Goal: Task Accomplishment & Management: Manage account settings

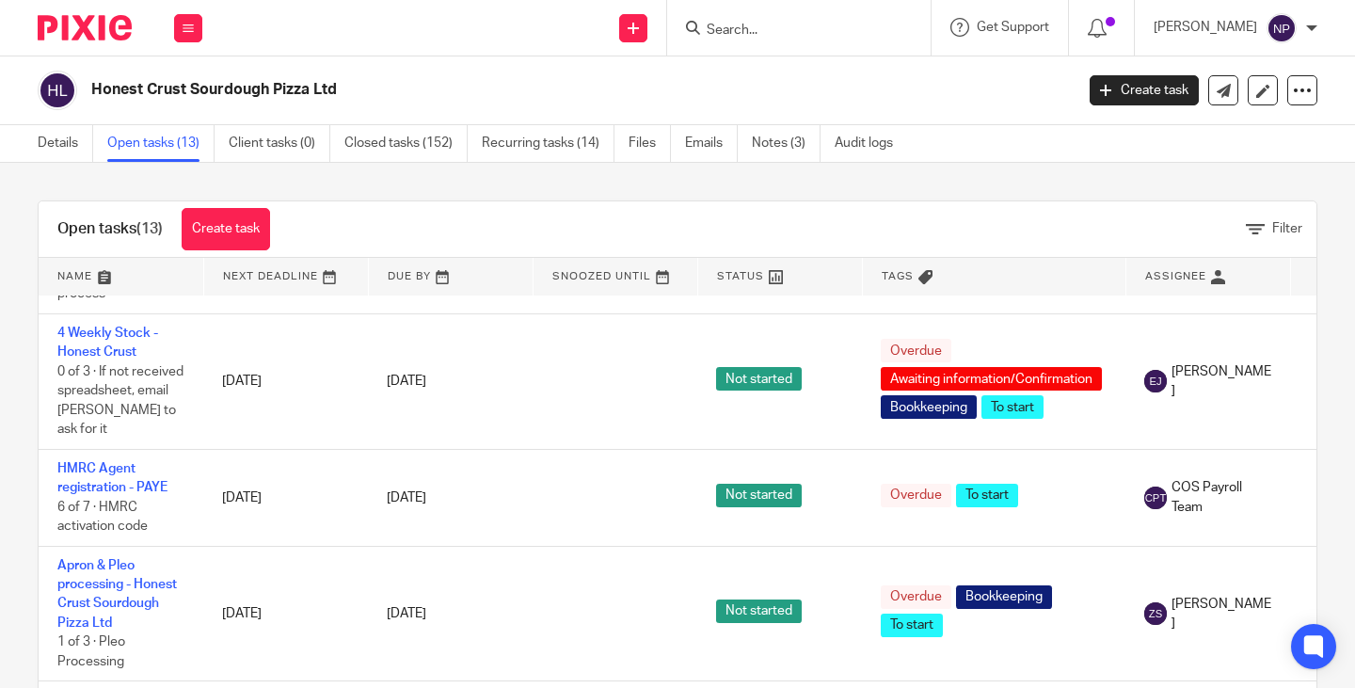
scroll to position [247, 0]
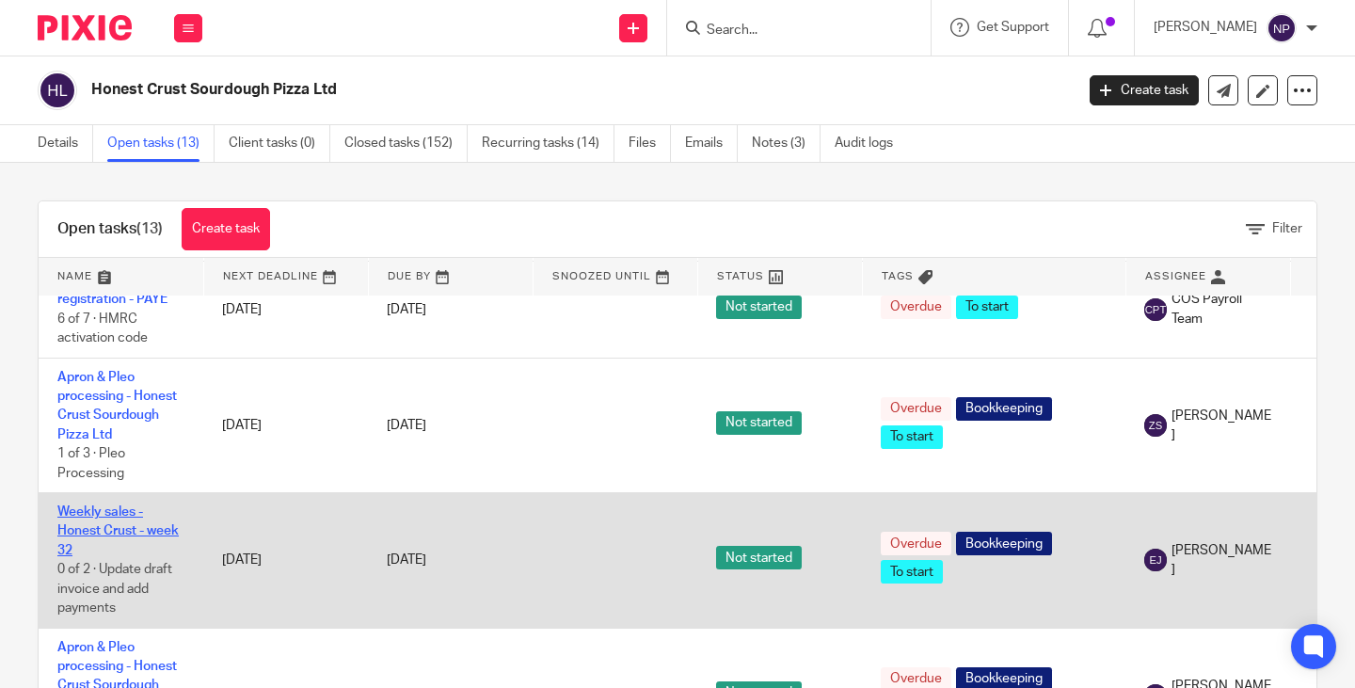
click at [84, 505] on link "Weekly sales - Honest Crust - week 32" at bounding box center [117, 531] width 121 height 52
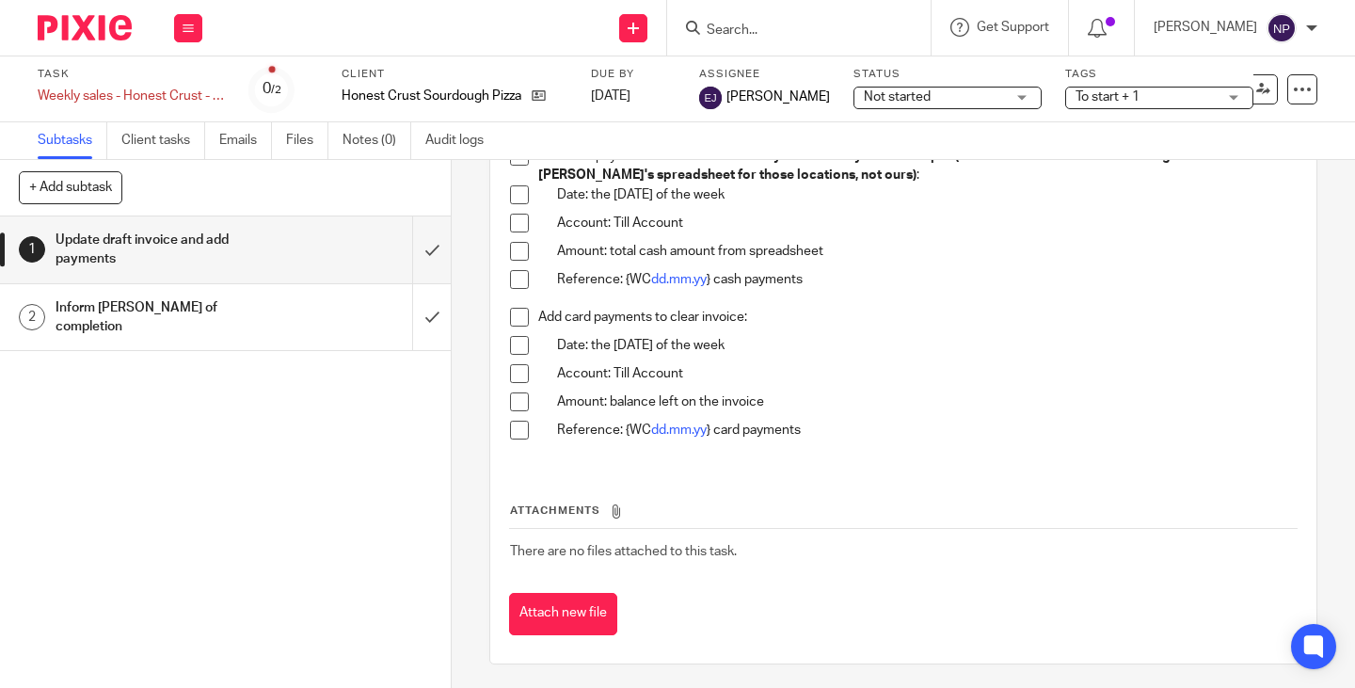
scroll to position [1110, 0]
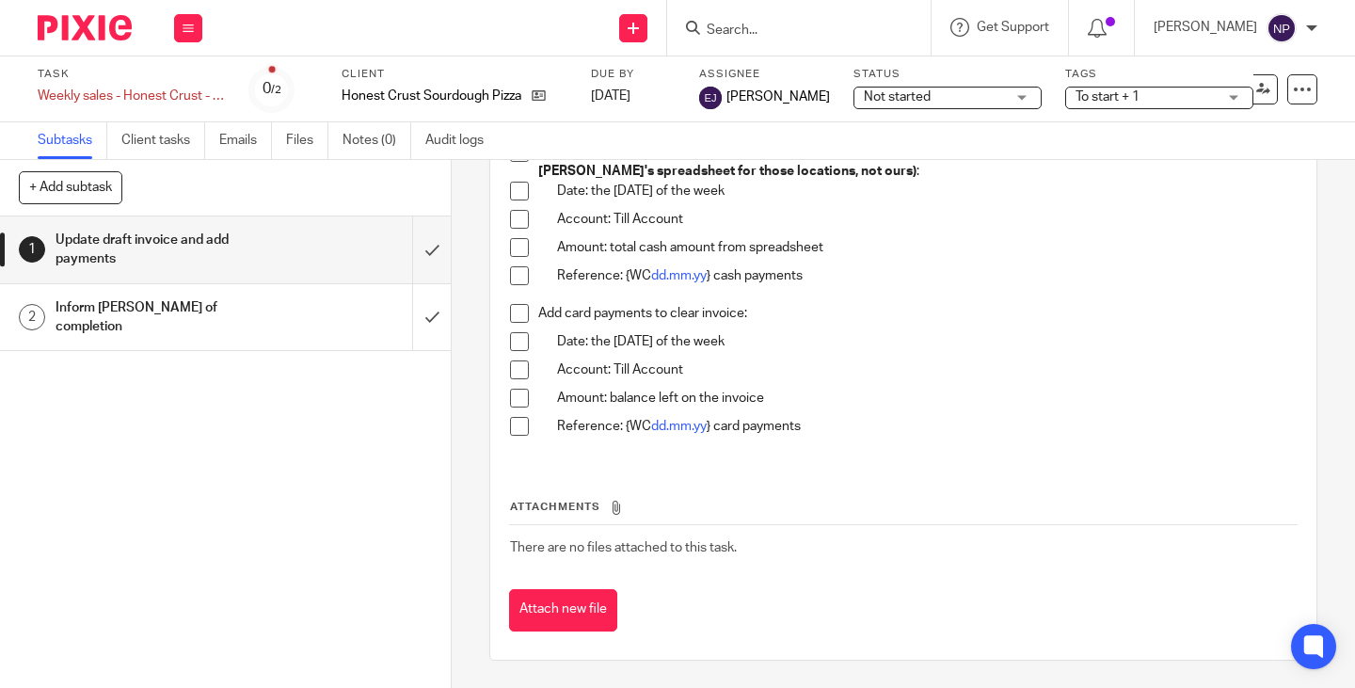
click at [152, 307] on h1 "Inform Ann of completion" at bounding box center [169, 318] width 226 height 48
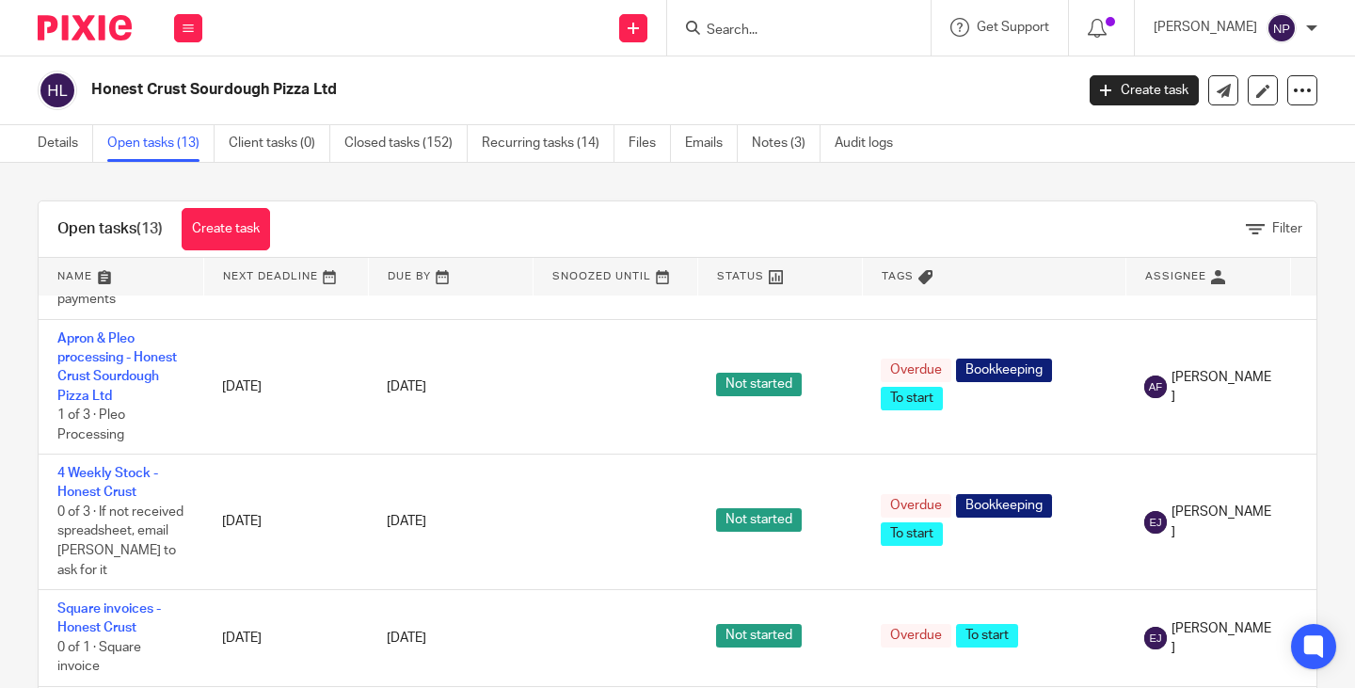
scroll to position [436, 0]
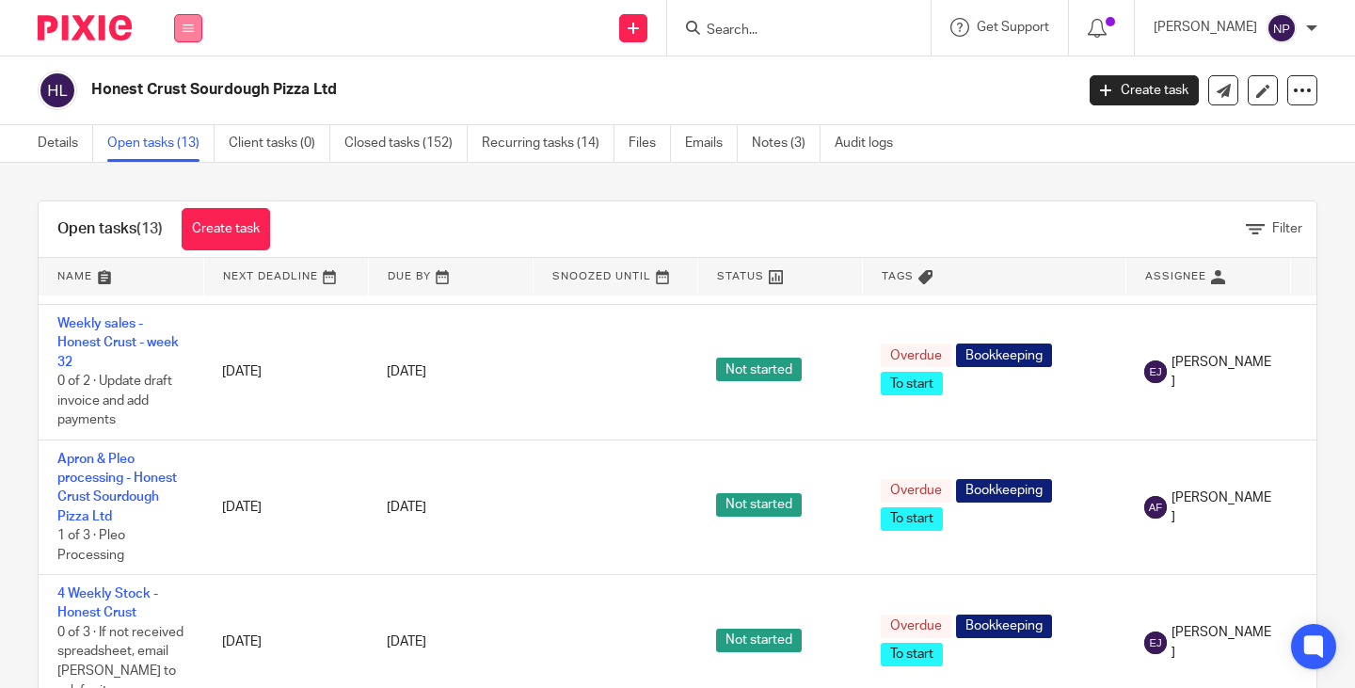
click at [192, 25] on icon at bounding box center [188, 28] width 11 height 11
click at [180, 88] on link "Work" at bounding box center [178, 87] width 30 height 13
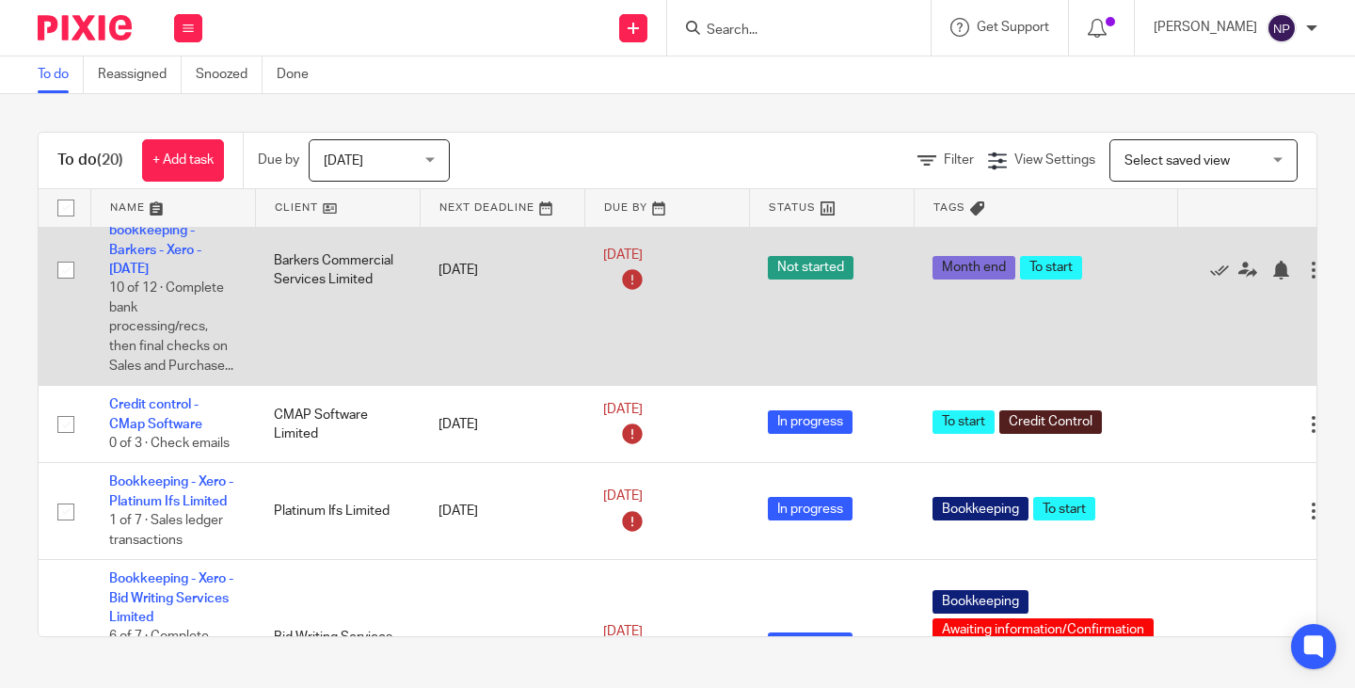
scroll to position [565, 0]
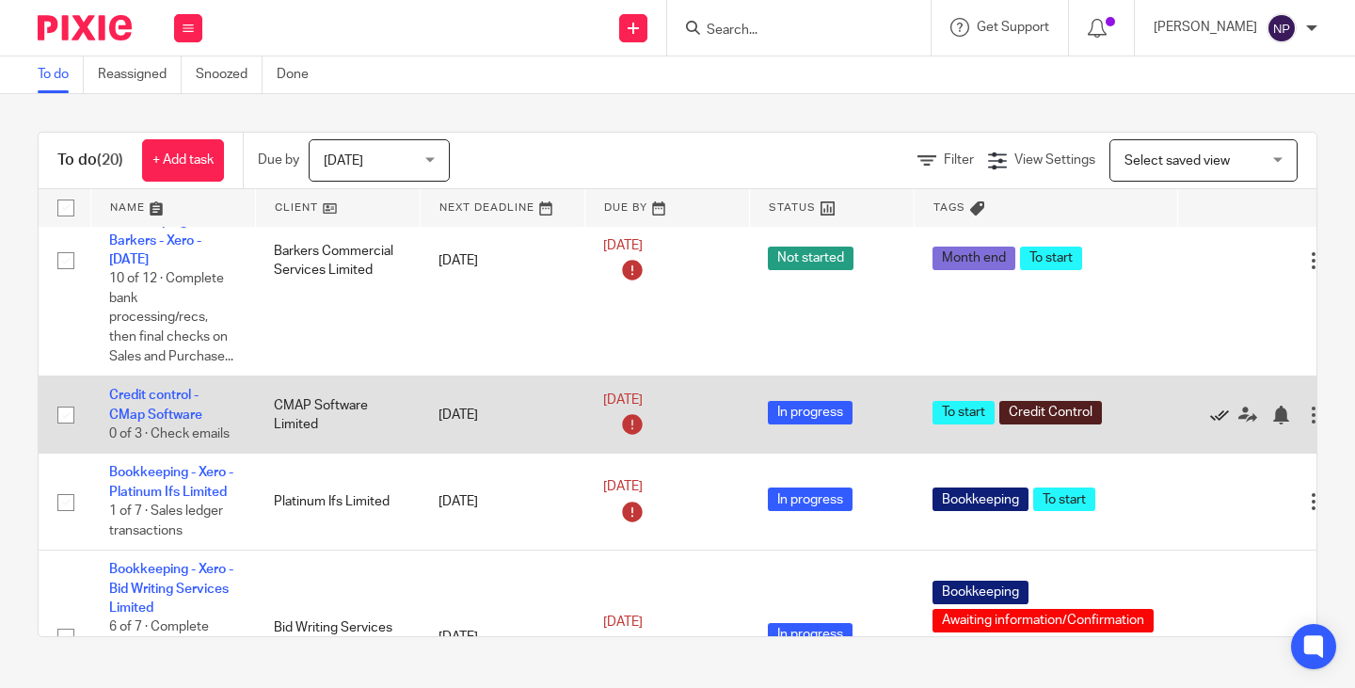
click at [1221, 424] on icon at bounding box center [1219, 415] width 19 height 19
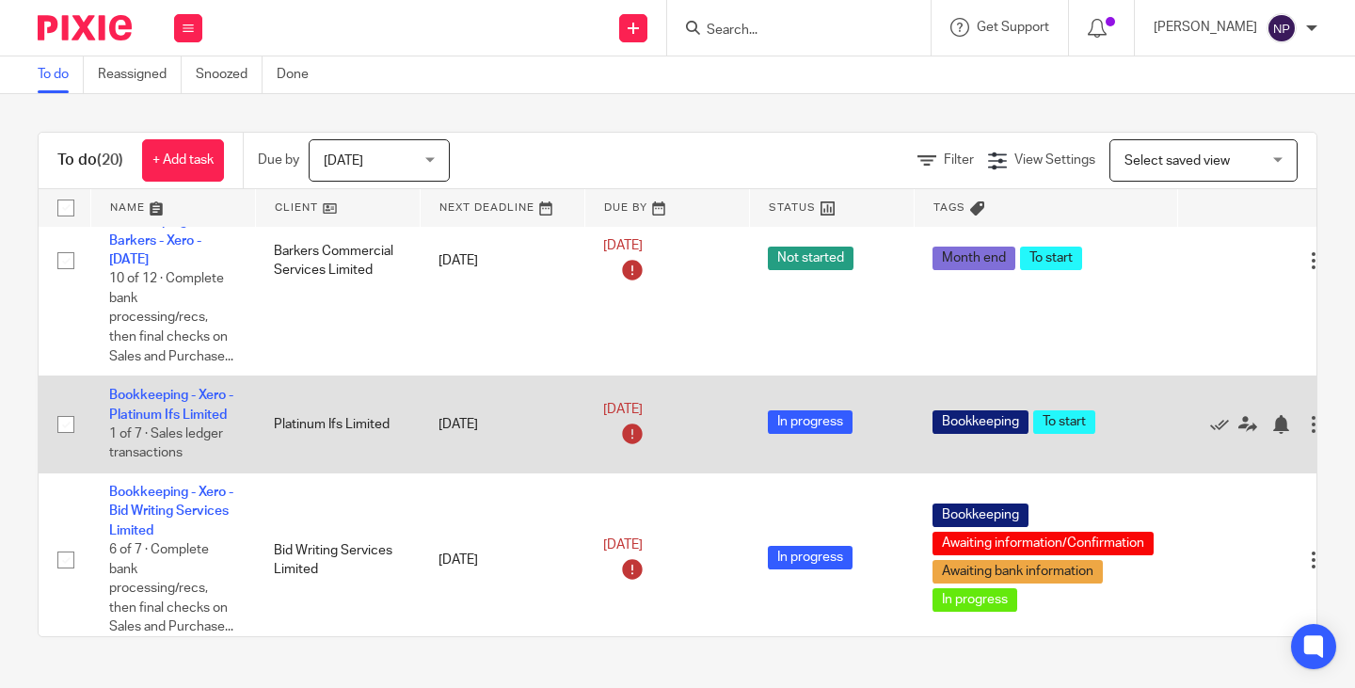
scroll to position [753, 0]
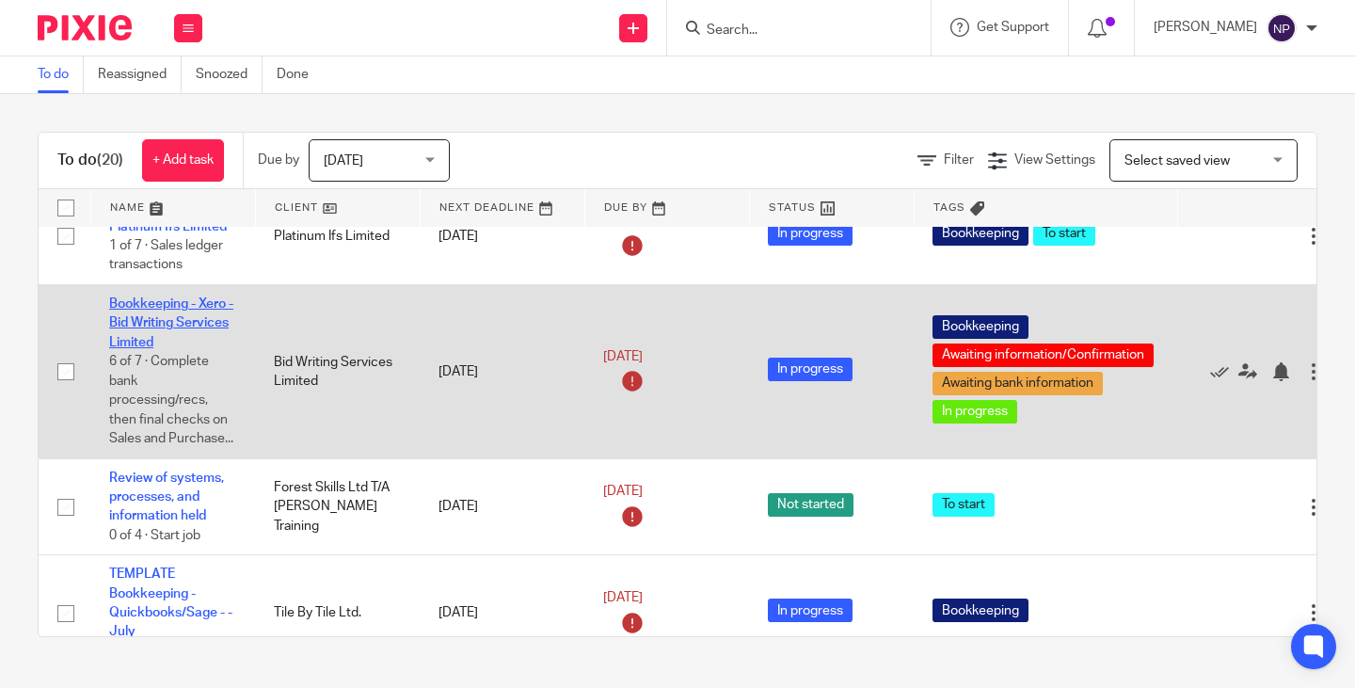
click at [134, 343] on link "Bookkeeping - Xero - Bid Writing Services Limited" at bounding box center [171, 323] width 124 height 52
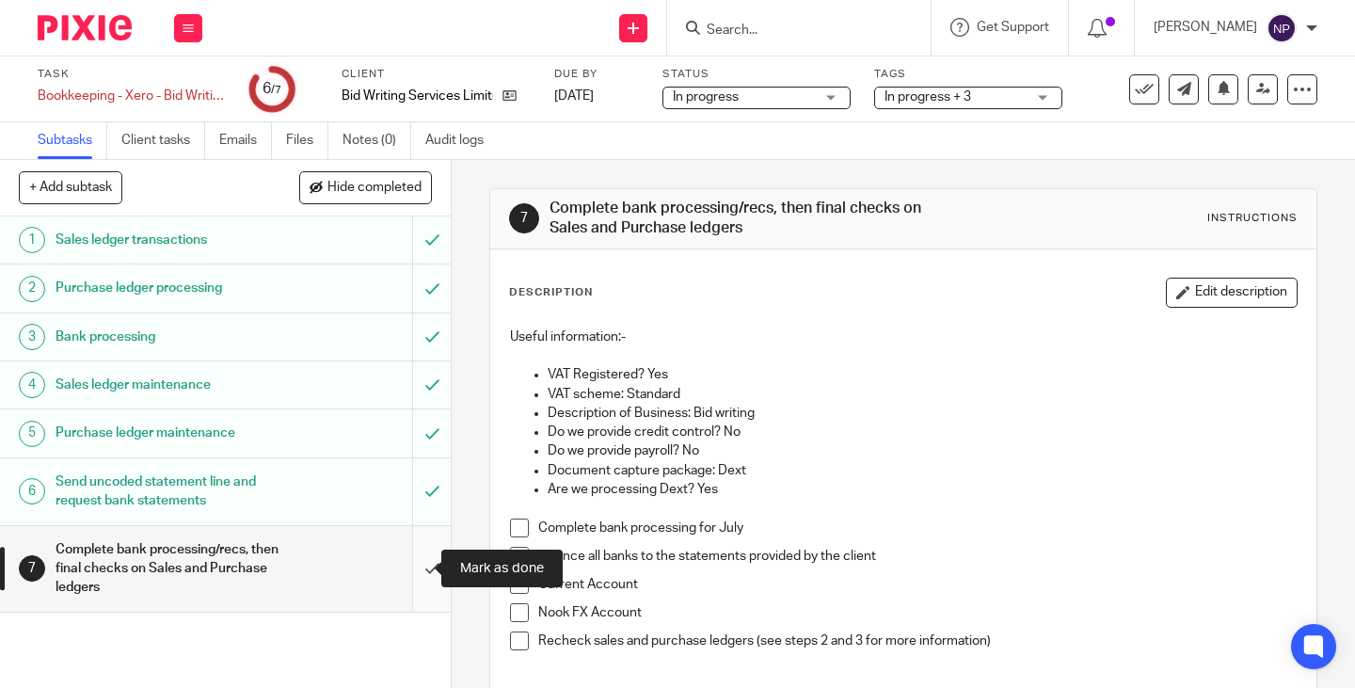
click at [416, 564] on input "submit" at bounding box center [225, 569] width 451 height 86
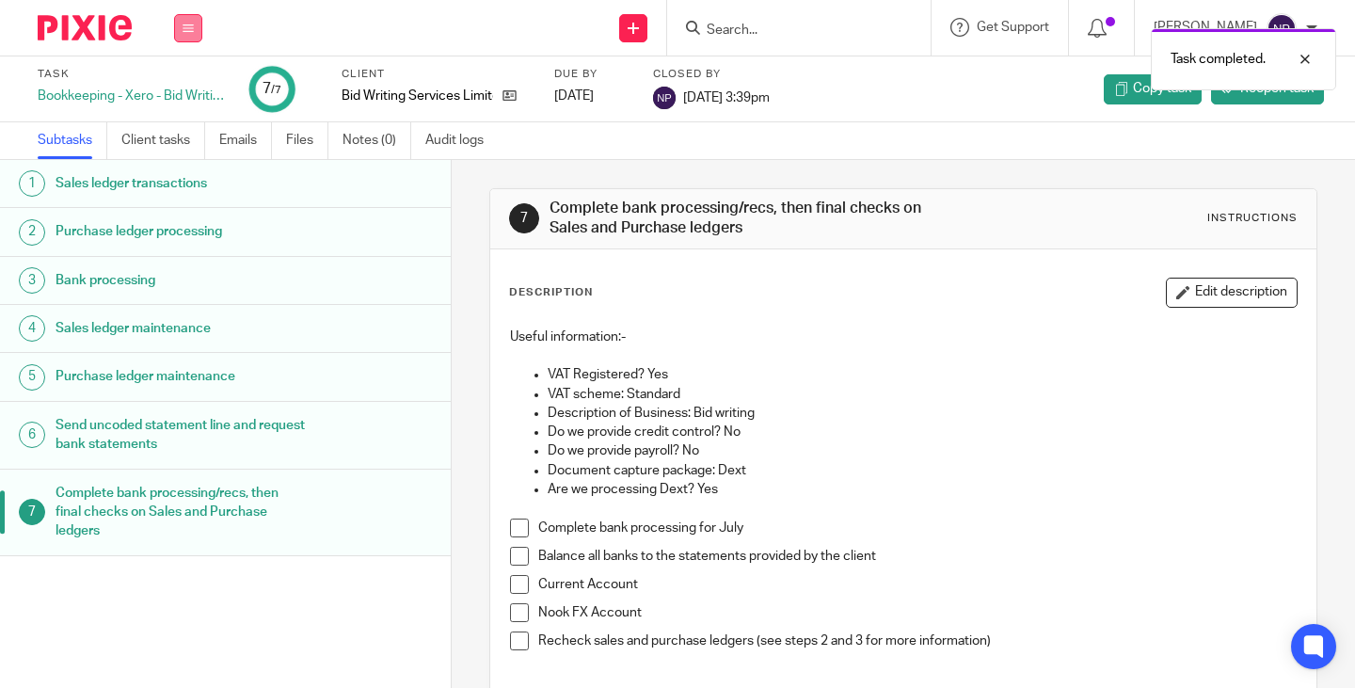
click at [184, 34] on button at bounding box center [188, 28] width 28 height 28
click at [182, 85] on link "Work" at bounding box center [179, 87] width 33 height 13
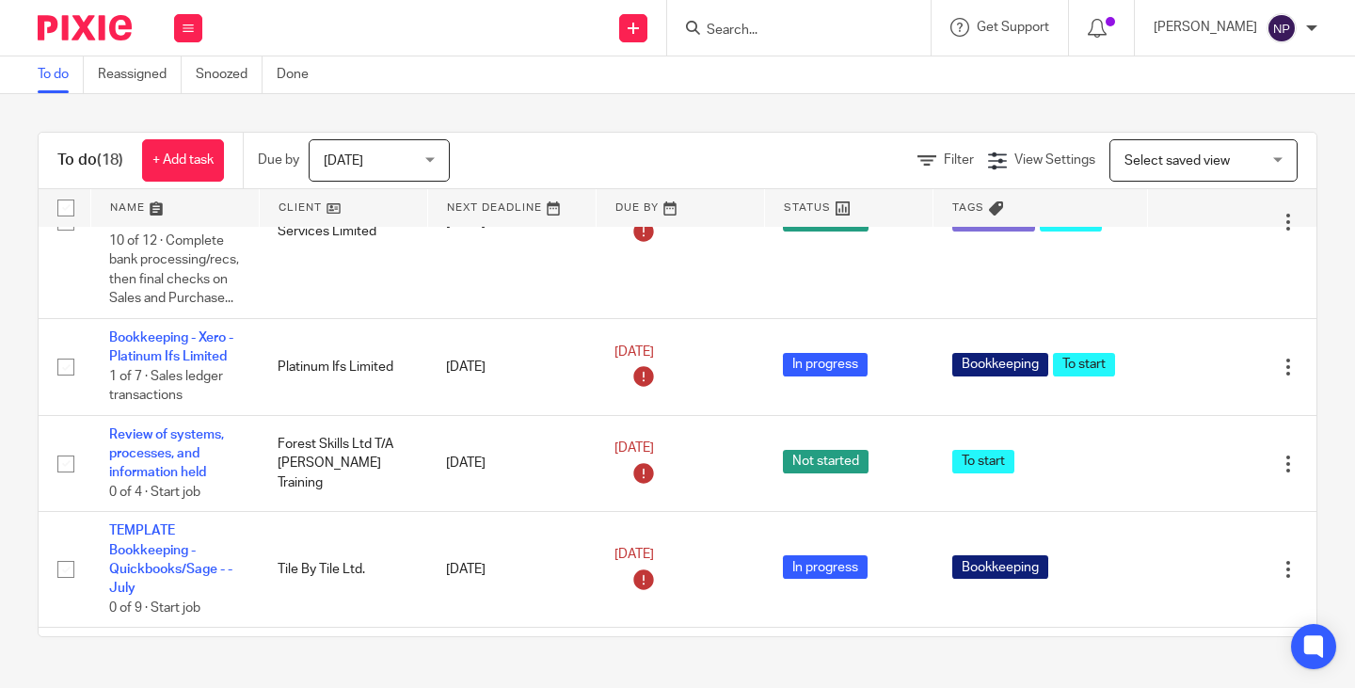
scroll to position [753, 0]
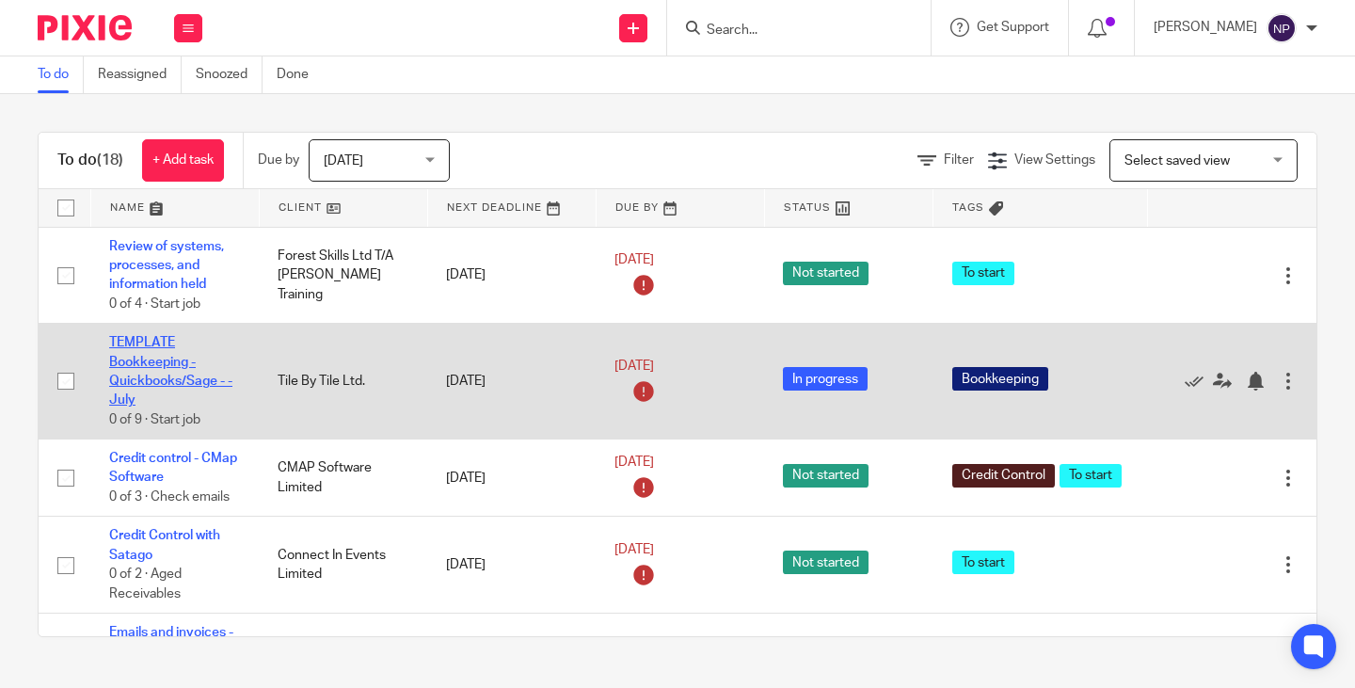
click at [137, 407] on link "TEMPLATE Bookkeeping - Quickbooks/Sage - - July" at bounding box center [170, 371] width 123 height 71
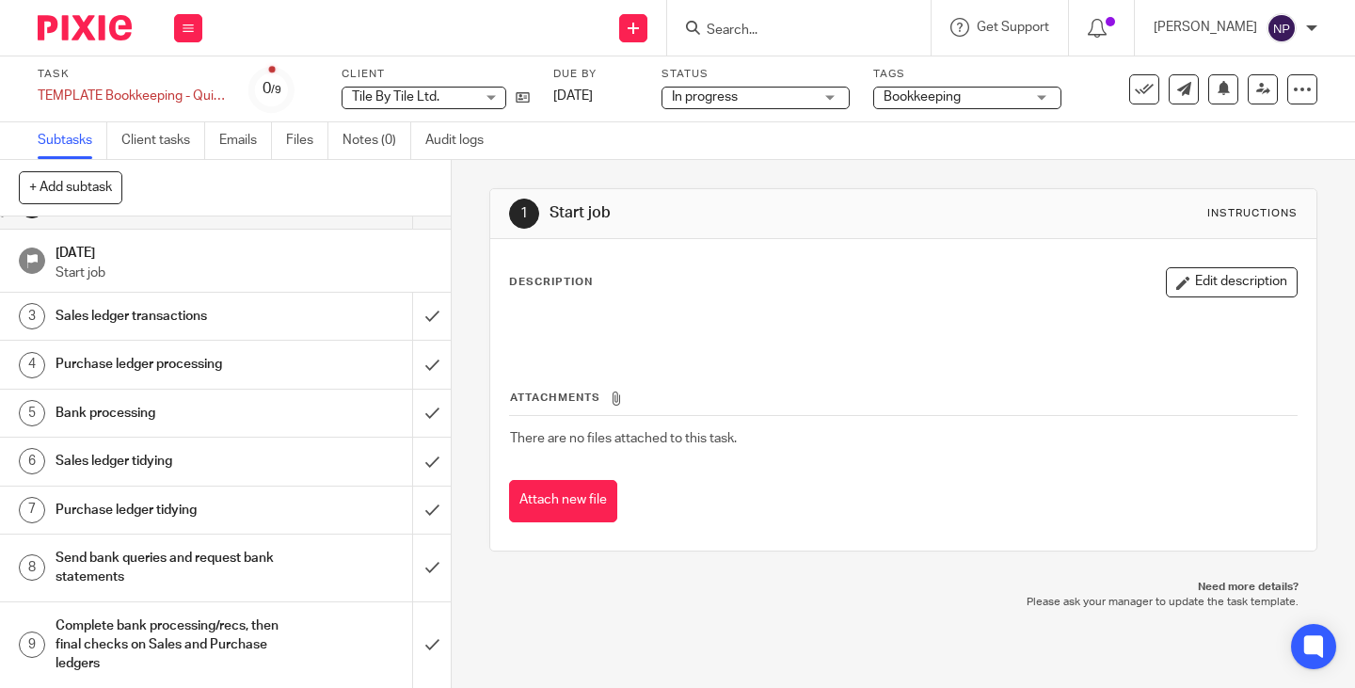
scroll to position [36, 0]
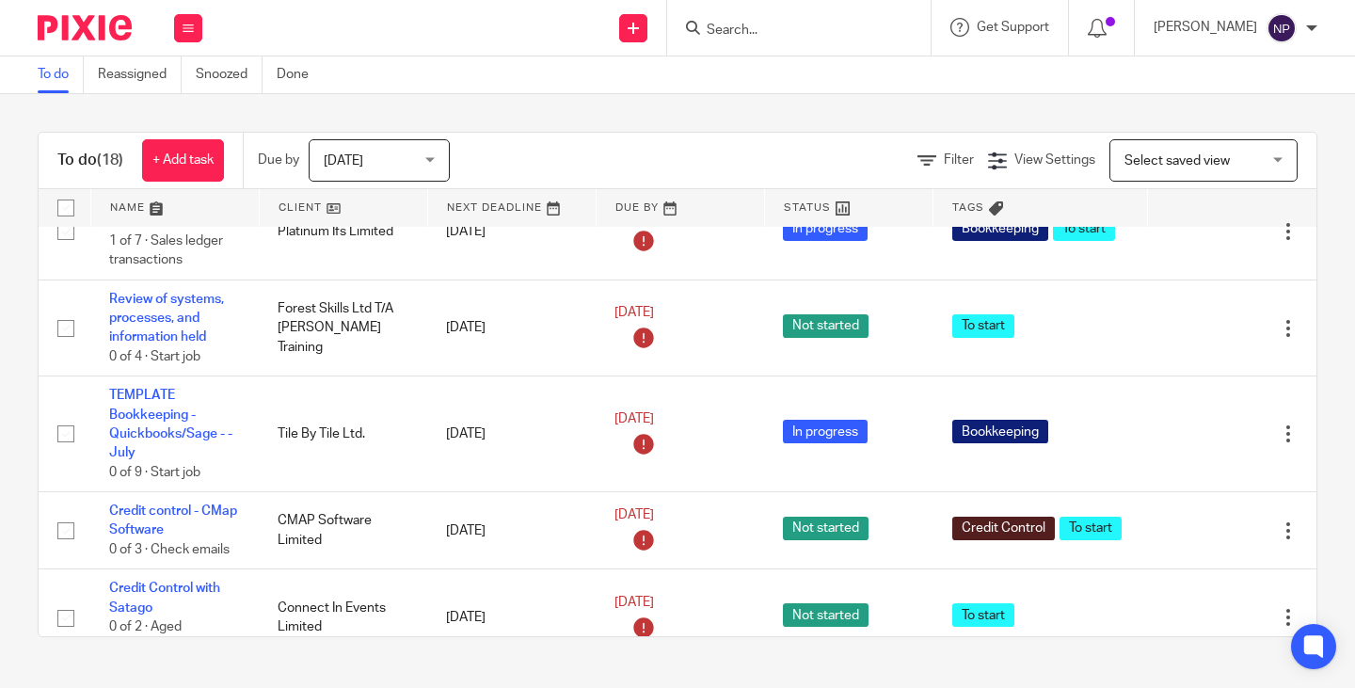
scroll to position [941, 0]
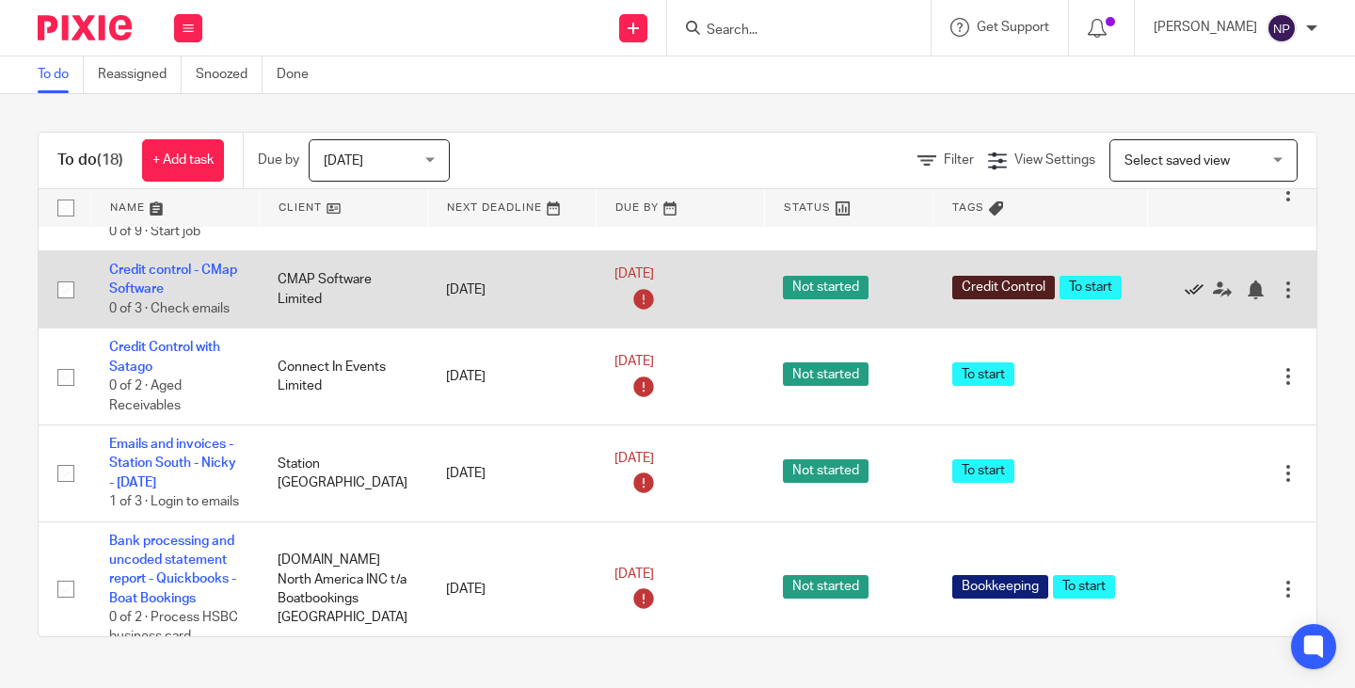
click at [1185, 299] on icon at bounding box center [1194, 289] width 19 height 19
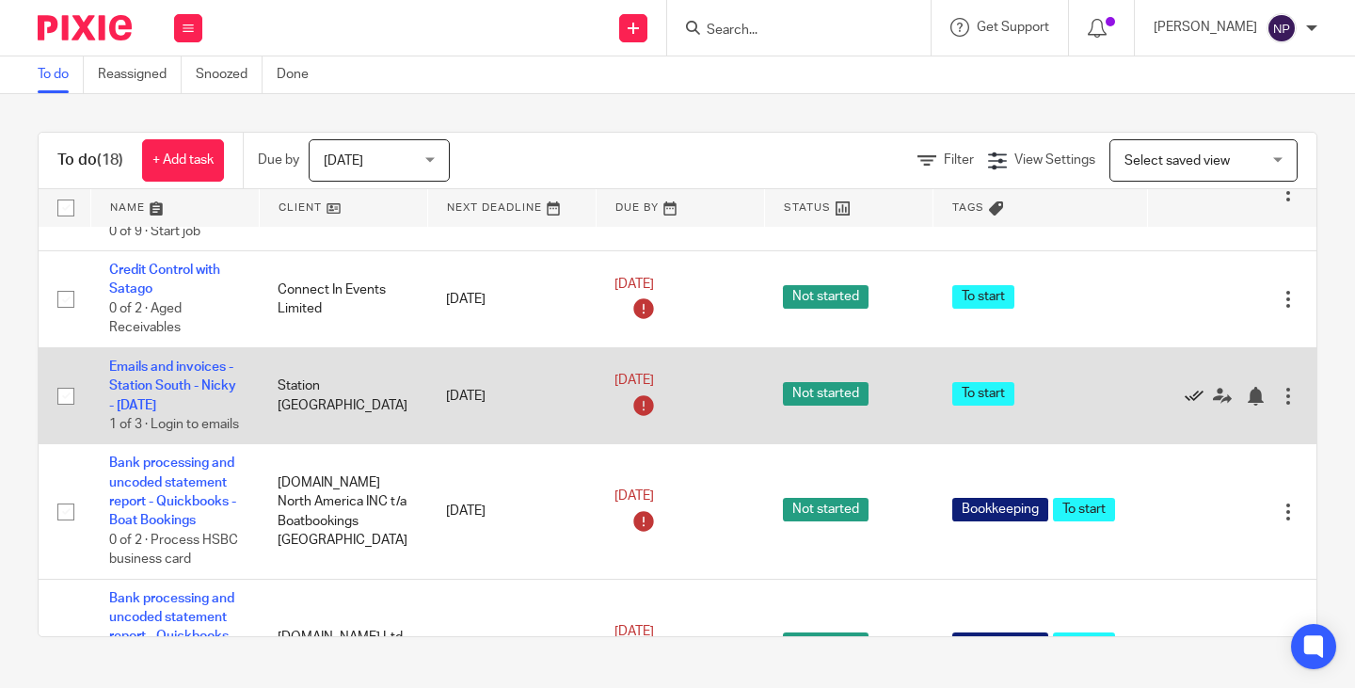
click at [1185, 406] on icon at bounding box center [1194, 396] width 19 height 19
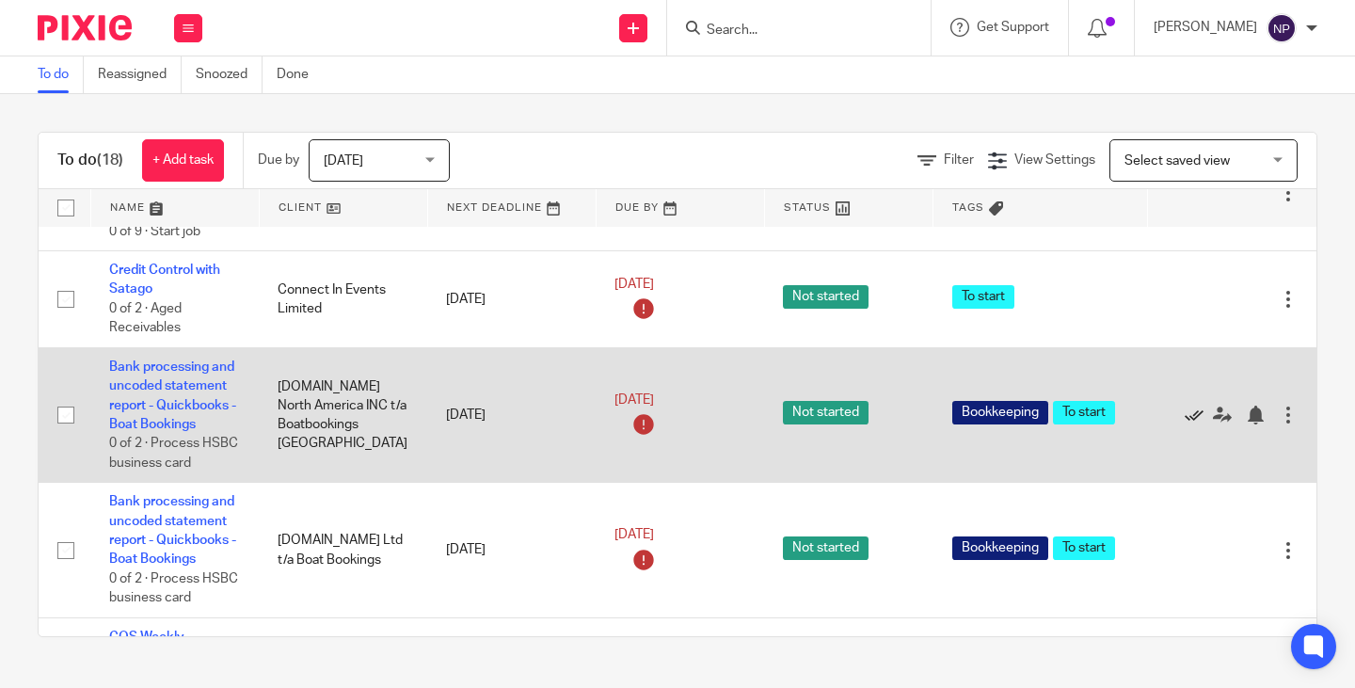
click at [1185, 424] on icon at bounding box center [1194, 415] width 19 height 19
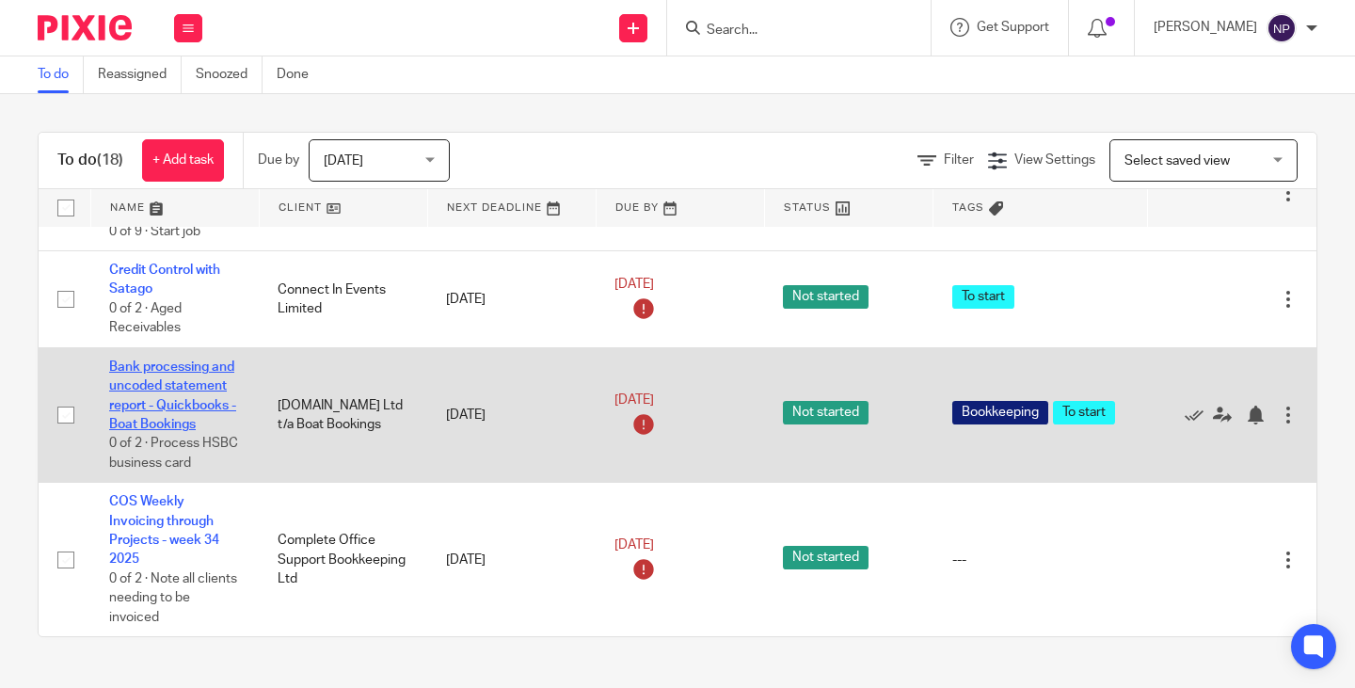
click at [177, 431] on link "Bank processing and uncoded statement report - Quickbooks - Boat Bookings" at bounding box center [172, 395] width 127 height 71
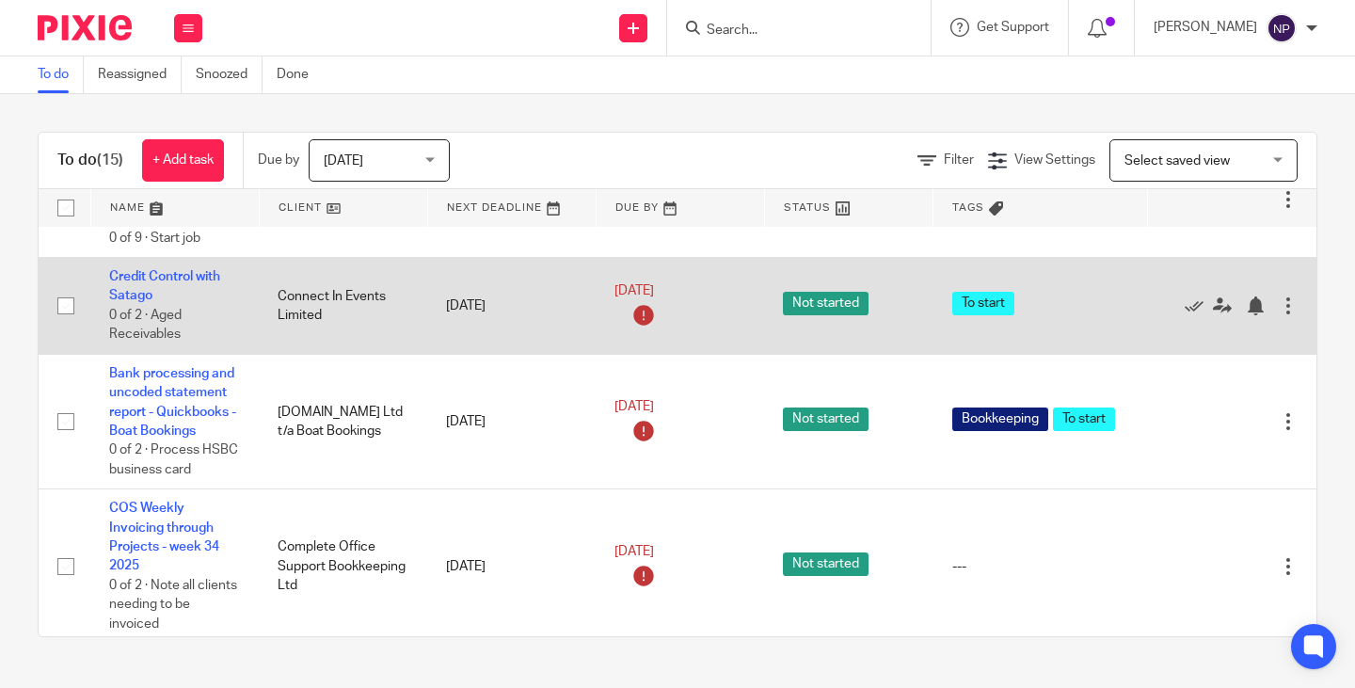
scroll to position [941, 0]
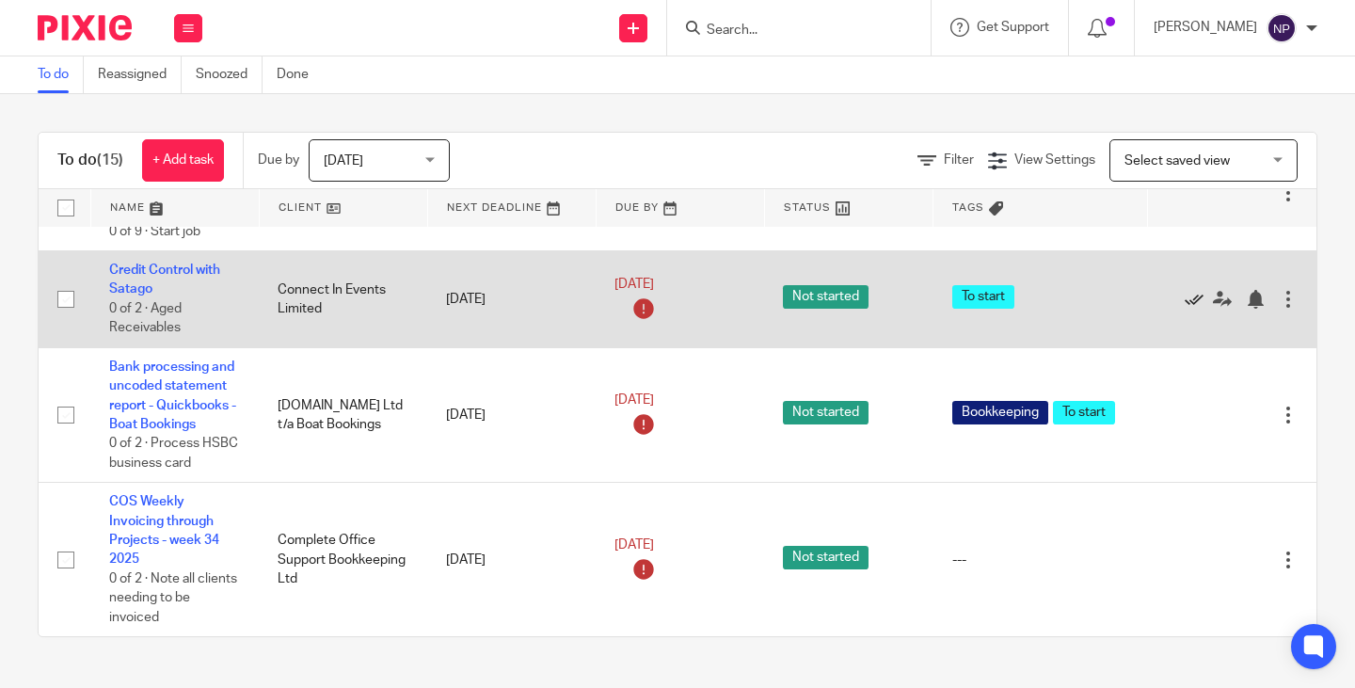
click at [1185, 309] on icon at bounding box center [1194, 299] width 19 height 19
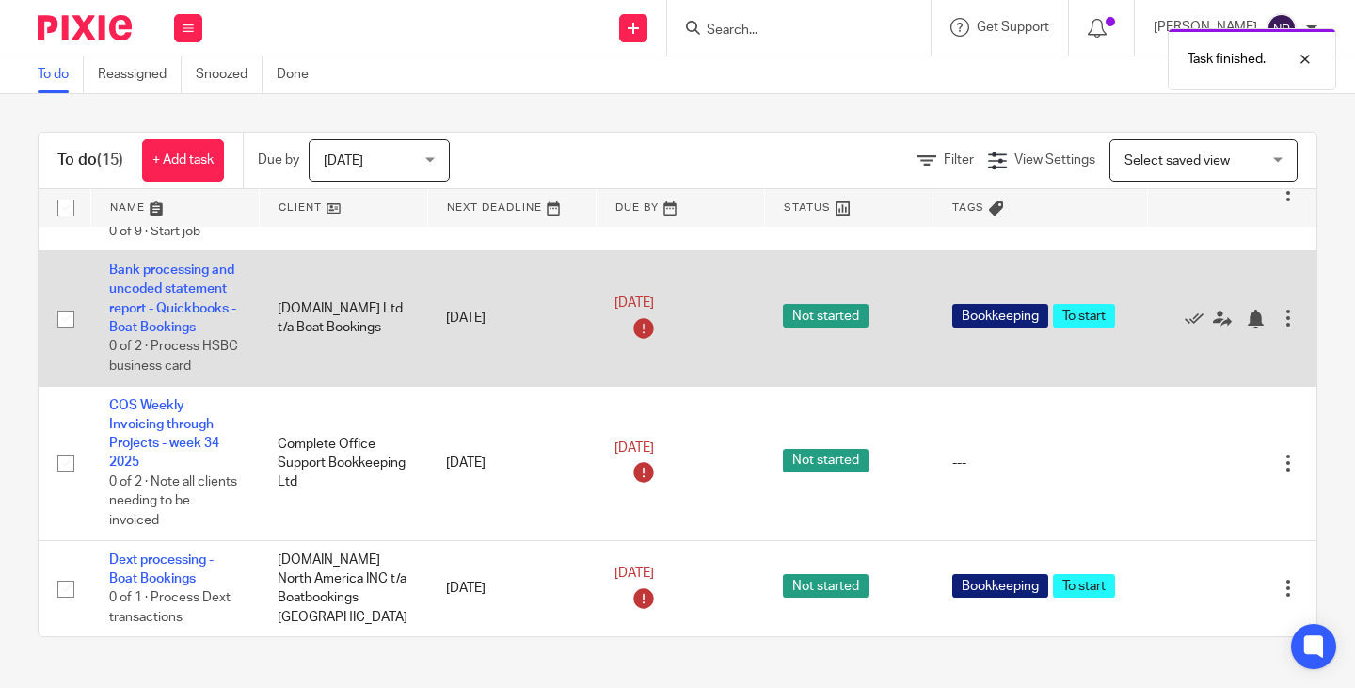
scroll to position [1129, 0]
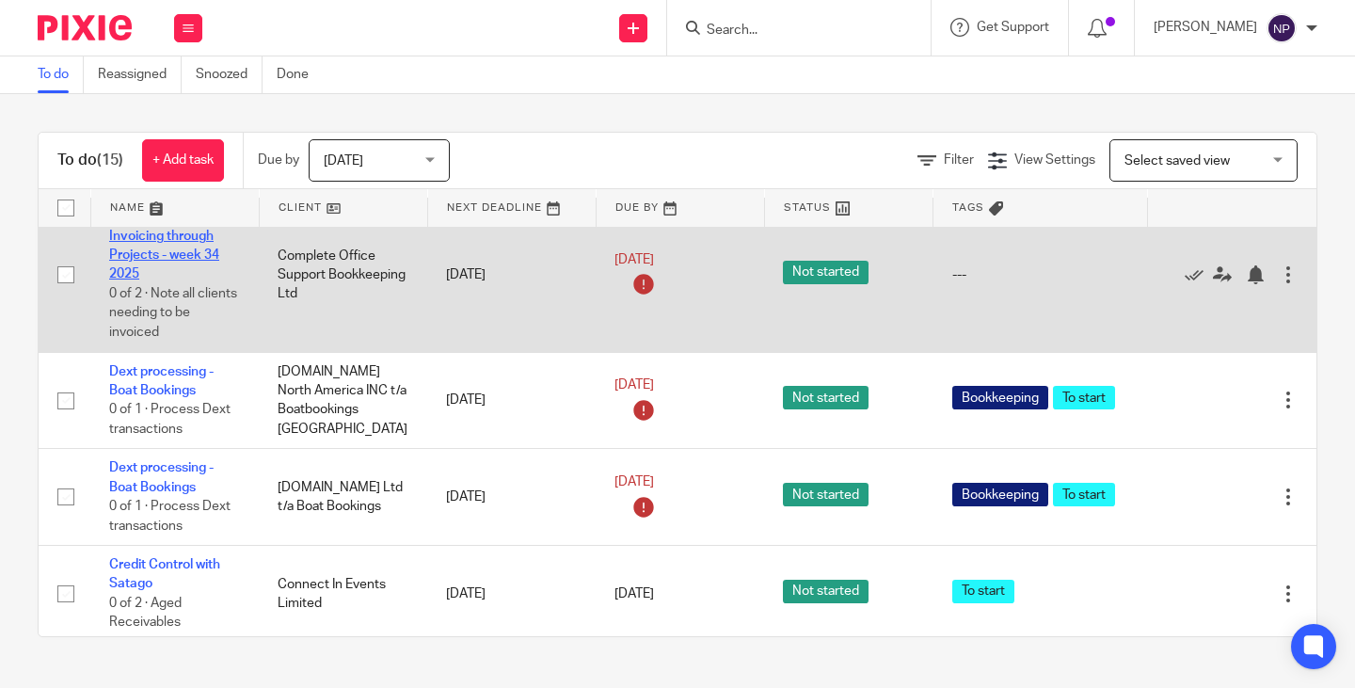
click at [149, 281] on link "COS Weekly Invoicing through Projects - week 34 2025" at bounding box center [164, 246] width 110 height 71
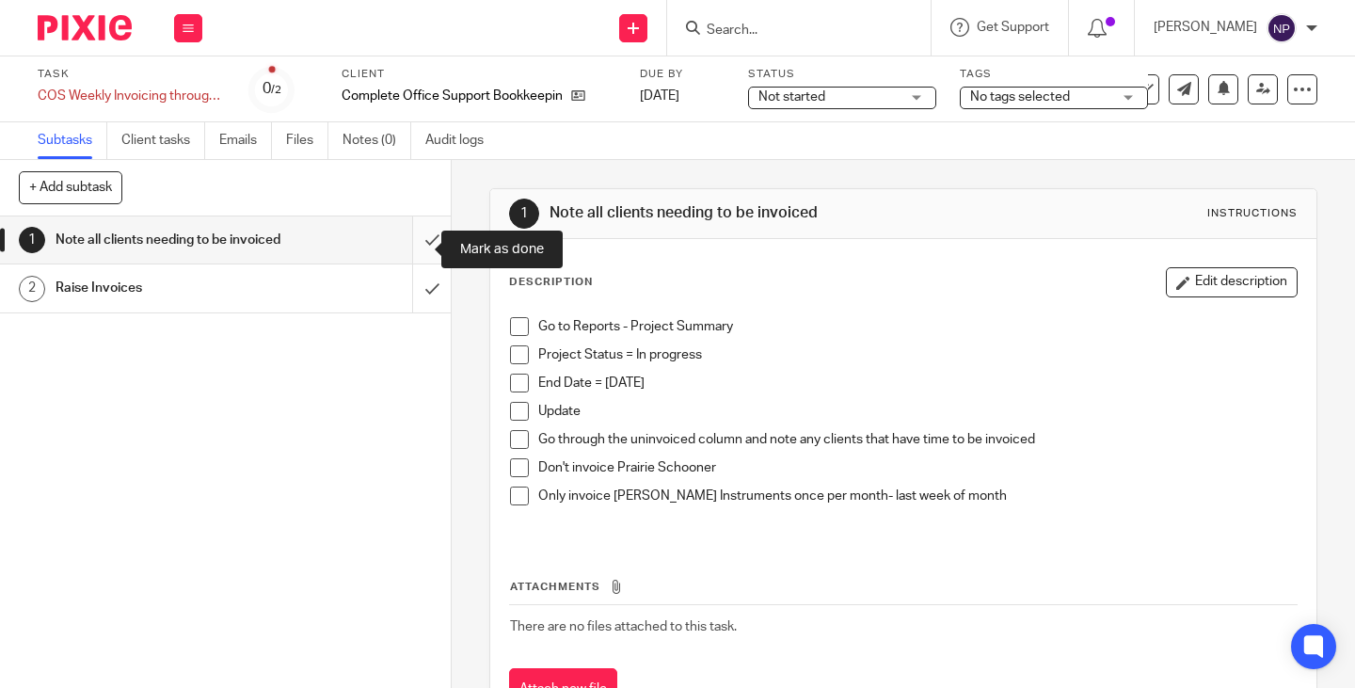
click at [406, 248] on input "submit" at bounding box center [225, 239] width 451 height 47
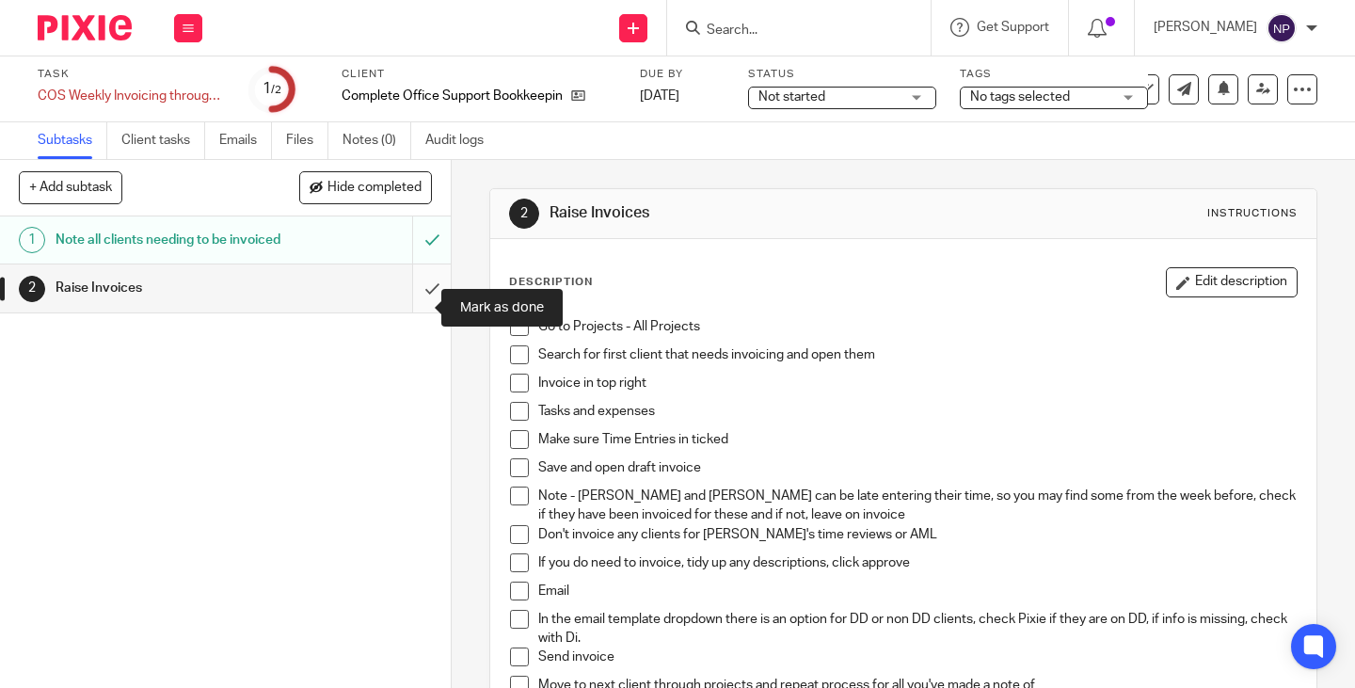
click at [407, 310] on input "submit" at bounding box center [225, 287] width 451 height 47
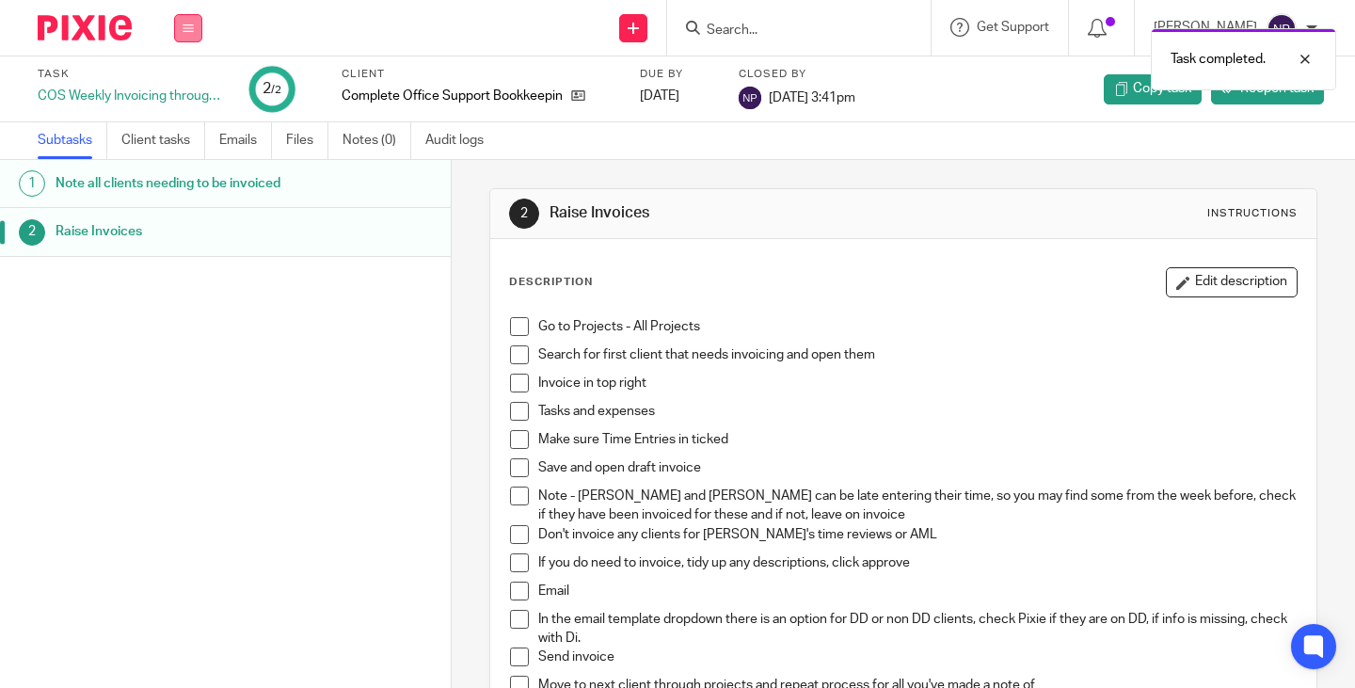
click at [184, 24] on icon at bounding box center [188, 28] width 11 height 11
click at [183, 88] on link "Work" at bounding box center [179, 87] width 33 height 13
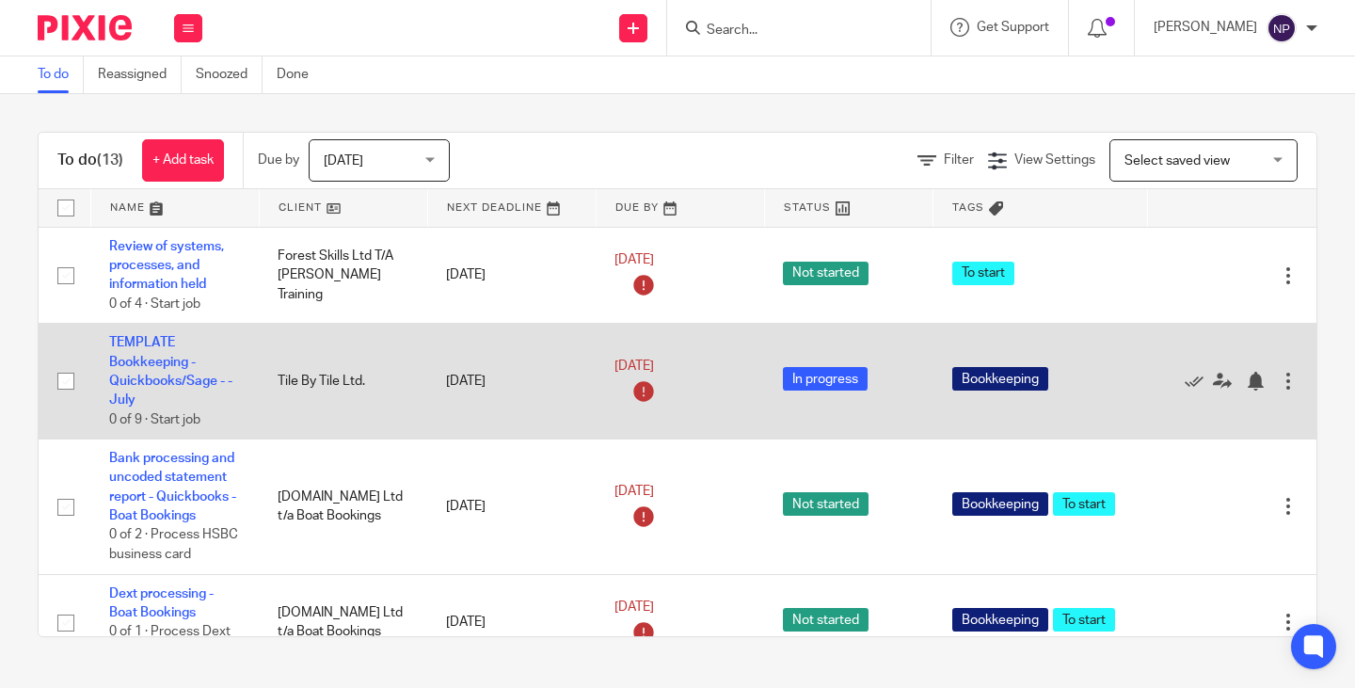
scroll to position [941, 0]
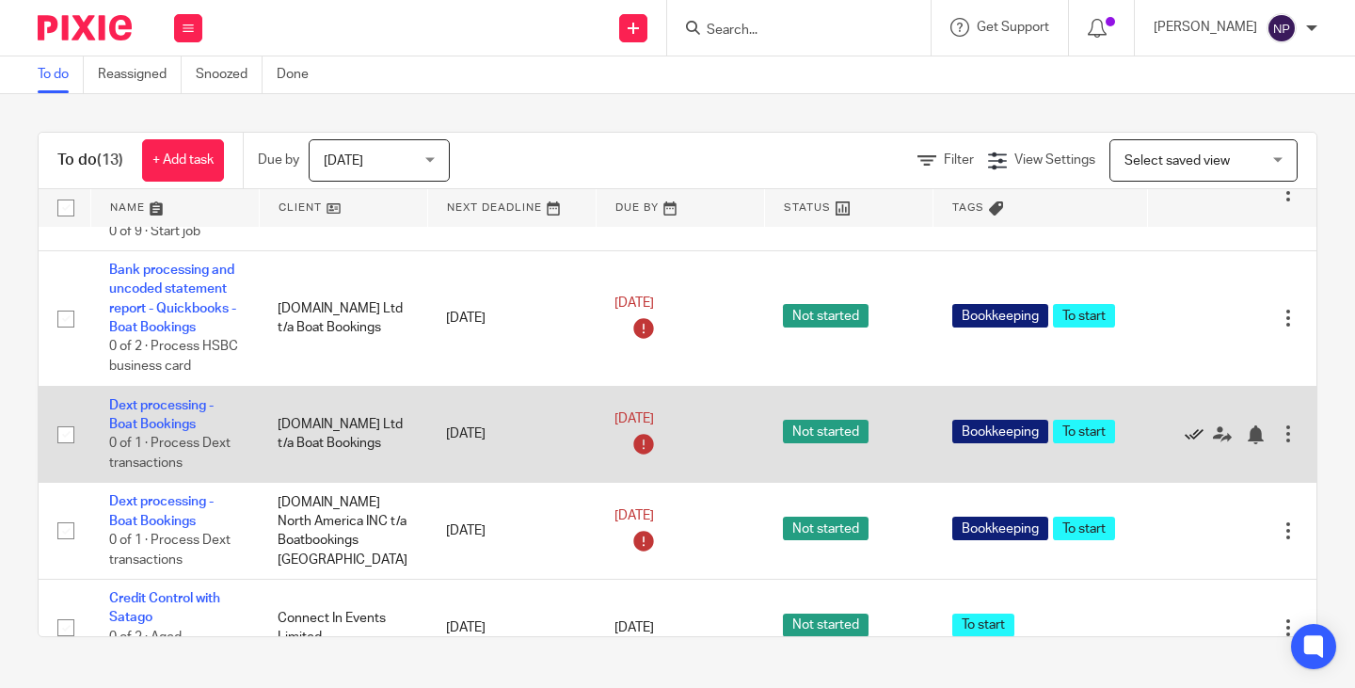
click at [1185, 444] on icon at bounding box center [1194, 434] width 19 height 19
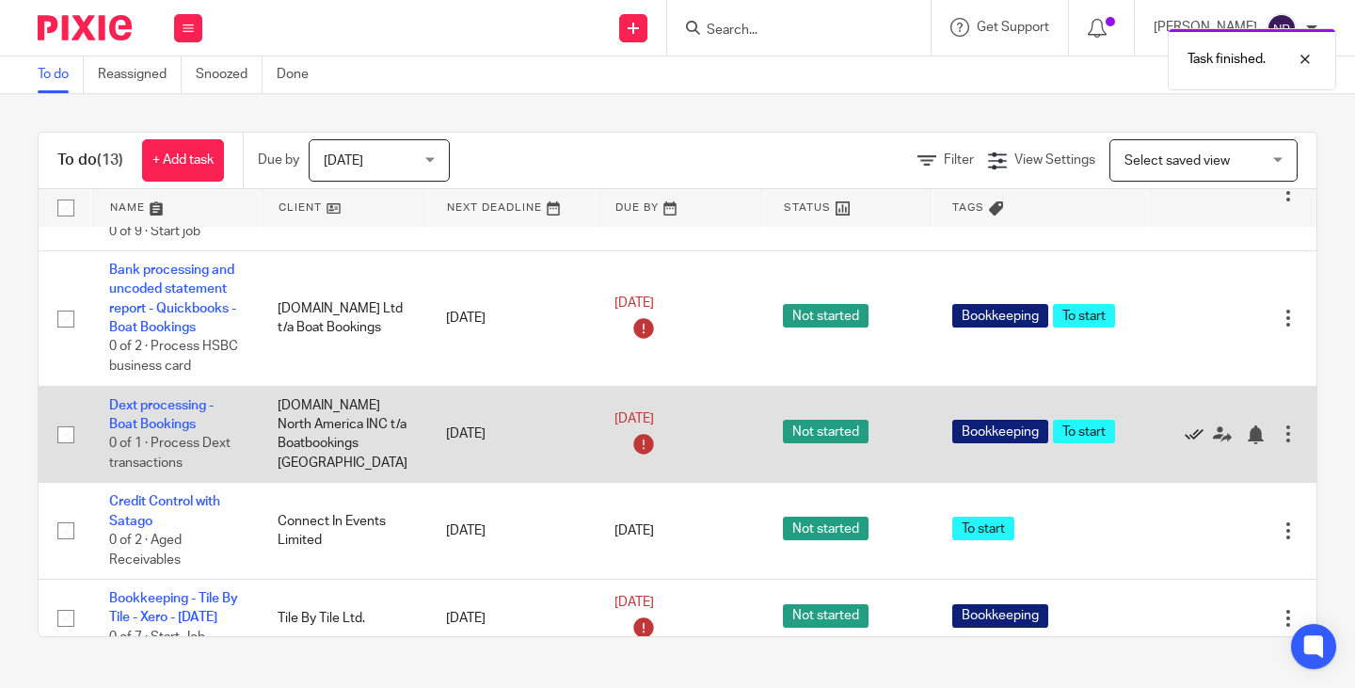
click at [1185, 444] on icon at bounding box center [1194, 434] width 19 height 19
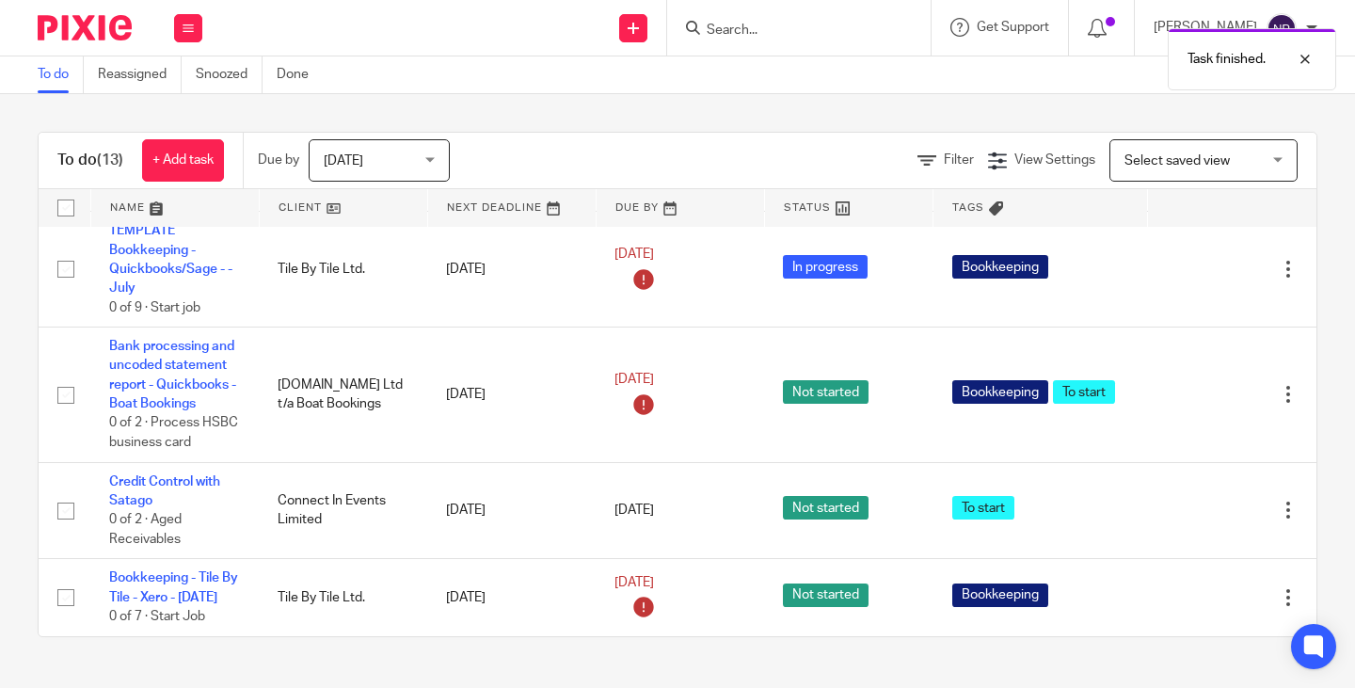
click at [1185, 520] on icon at bounding box center [1194, 511] width 19 height 19
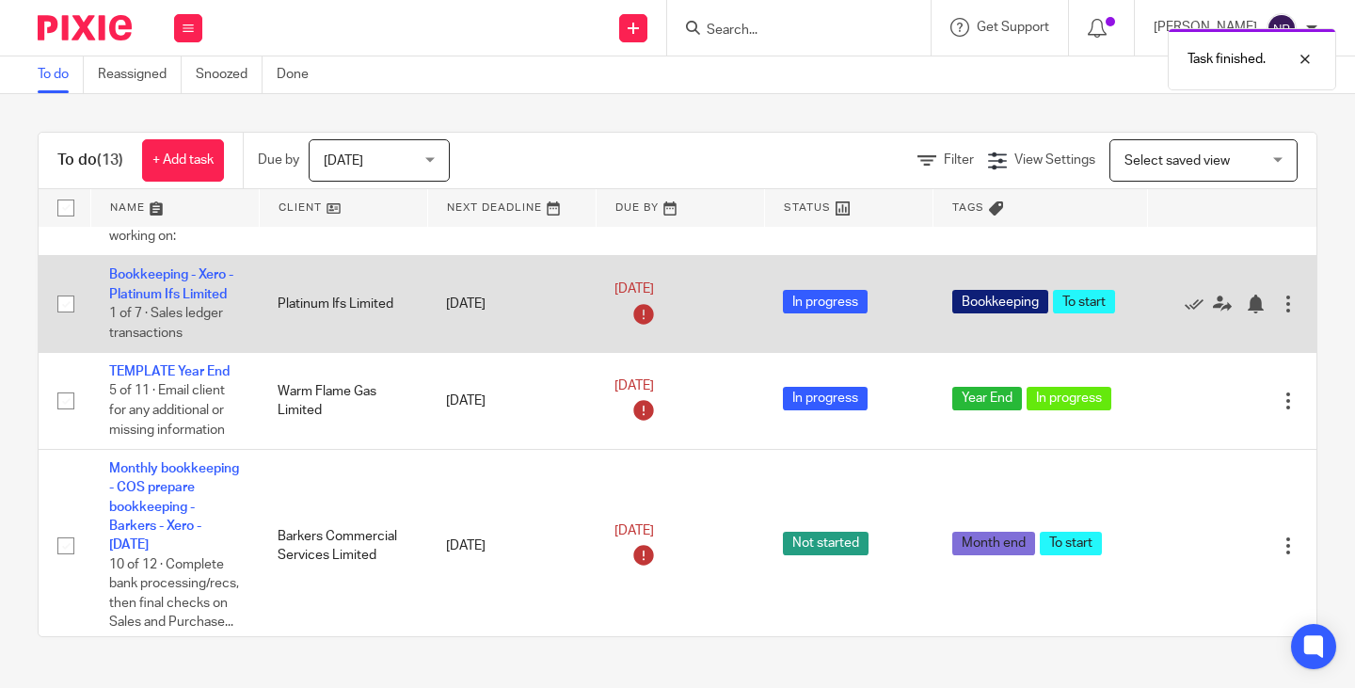
scroll to position [0, 0]
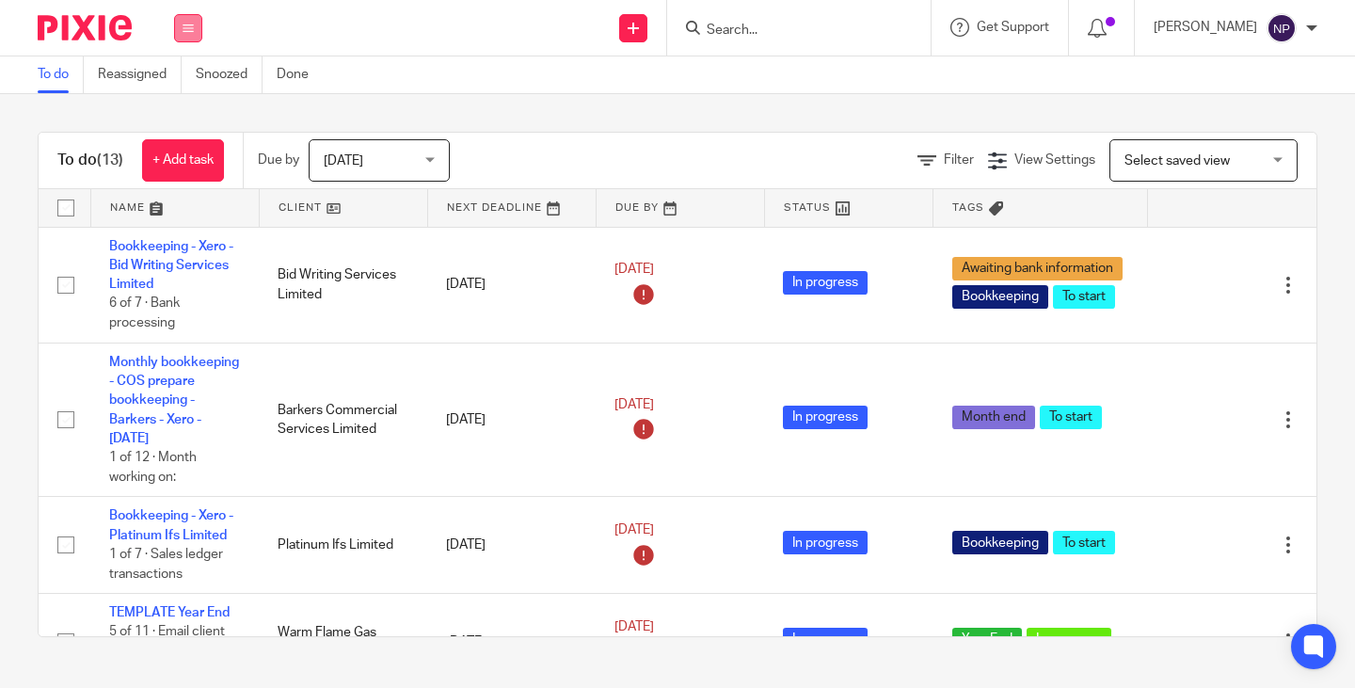
click at [182, 38] on button at bounding box center [188, 28] width 28 height 28
click at [185, 177] on link "Team" at bounding box center [178, 170] width 31 height 13
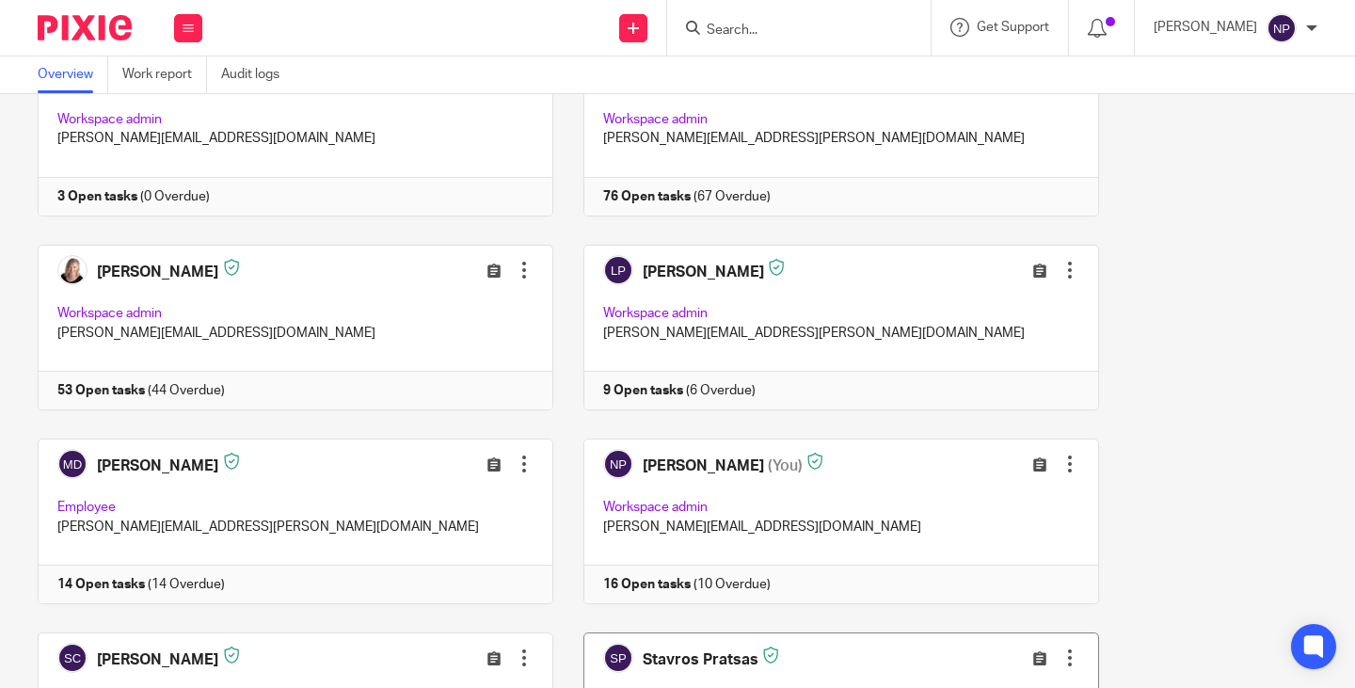
scroll to position [739, 0]
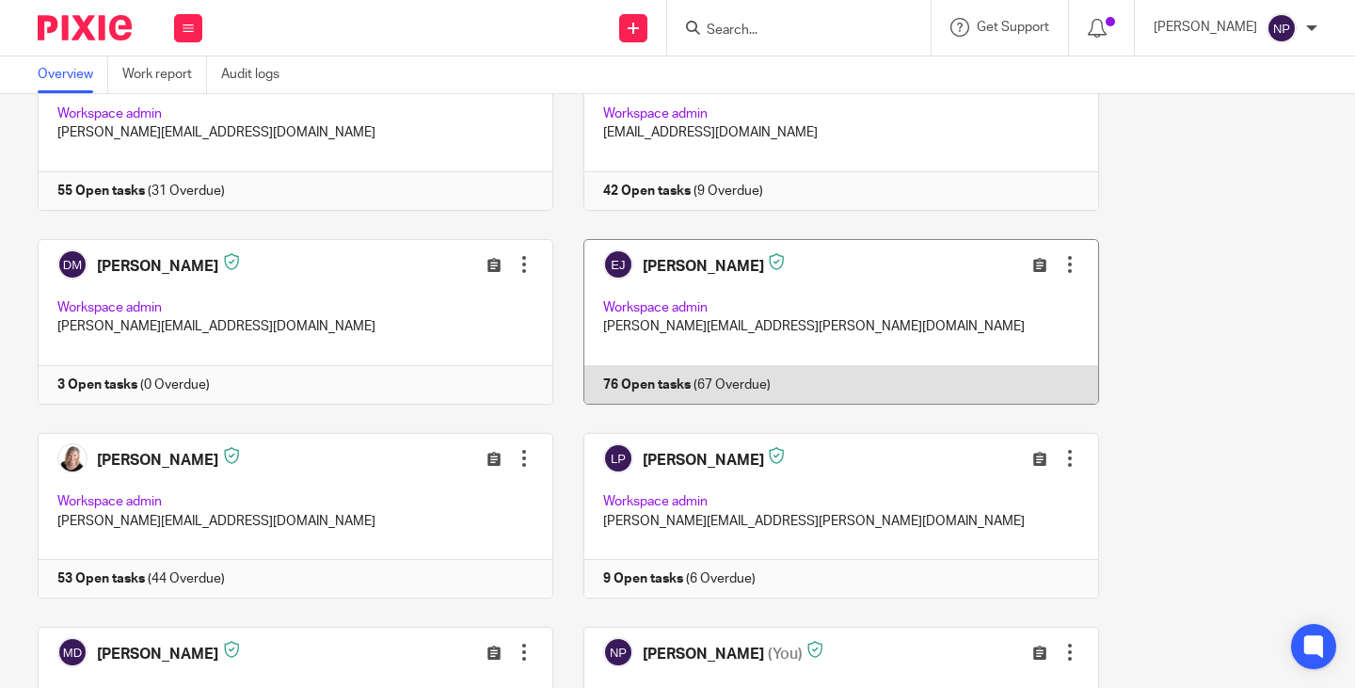
click at [666, 371] on link at bounding box center [826, 322] width 546 height 166
